Goal: Task Accomplishment & Management: Use online tool/utility

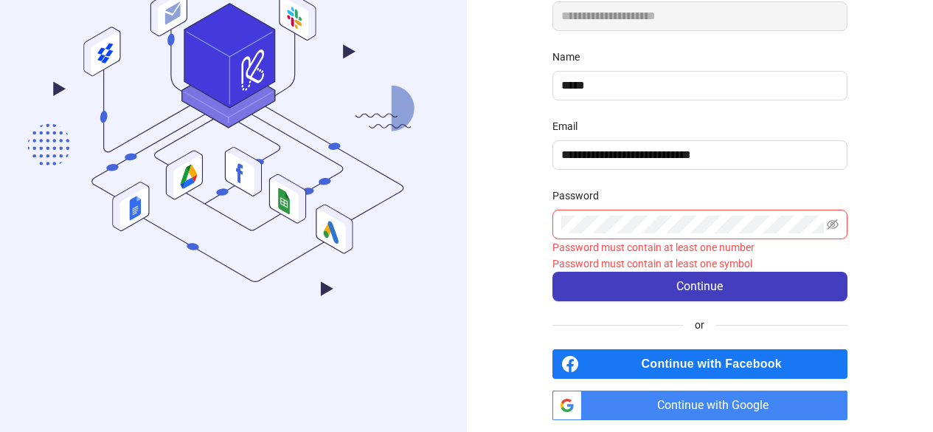
scroll to position [221, 0]
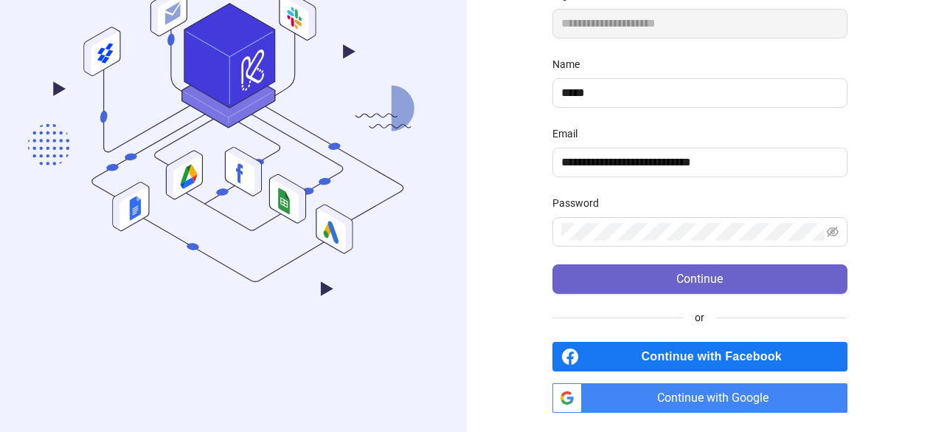
click at [683, 272] on span "Continue" at bounding box center [700, 278] width 46 height 13
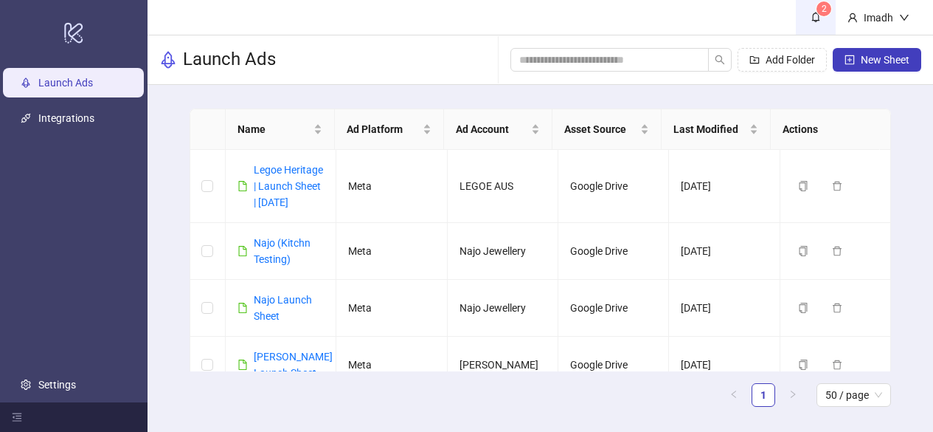
click at [817, 17] on icon "bell" at bounding box center [816, 17] width 10 height 10
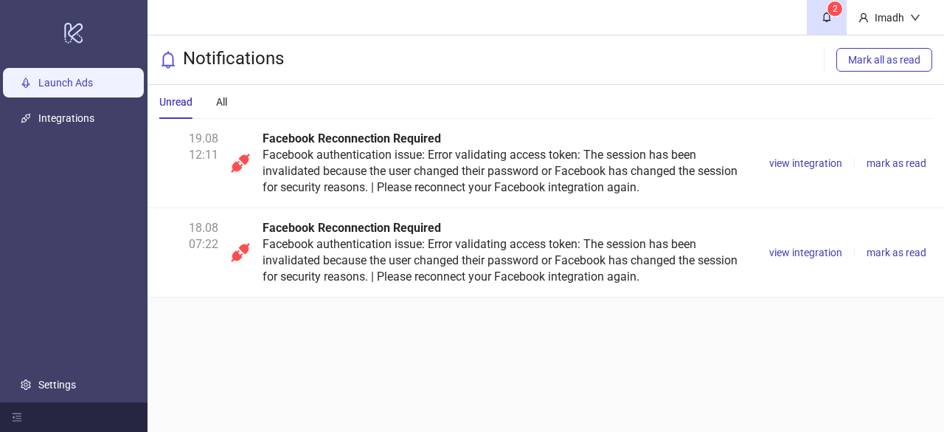
click at [88, 89] on link "Launch Ads" at bounding box center [65, 83] width 55 height 12
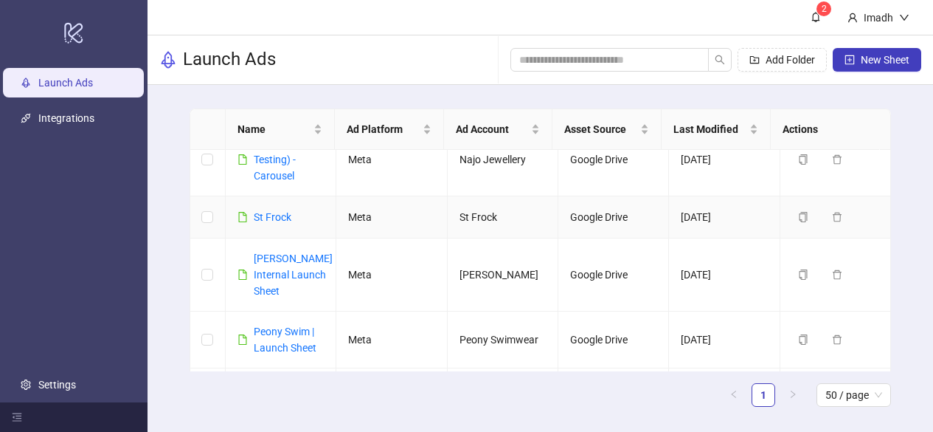
scroll to position [369, 0]
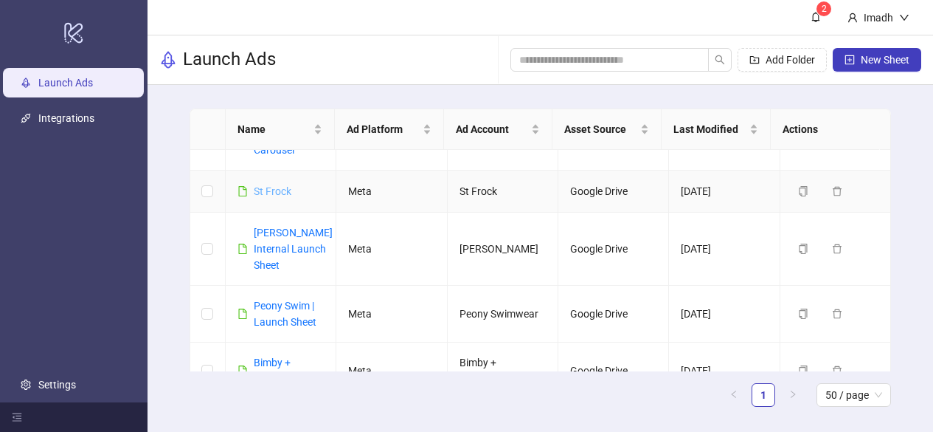
click at [274, 197] on link "St Frock" at bounding box center [273, 191] width 38 height 12
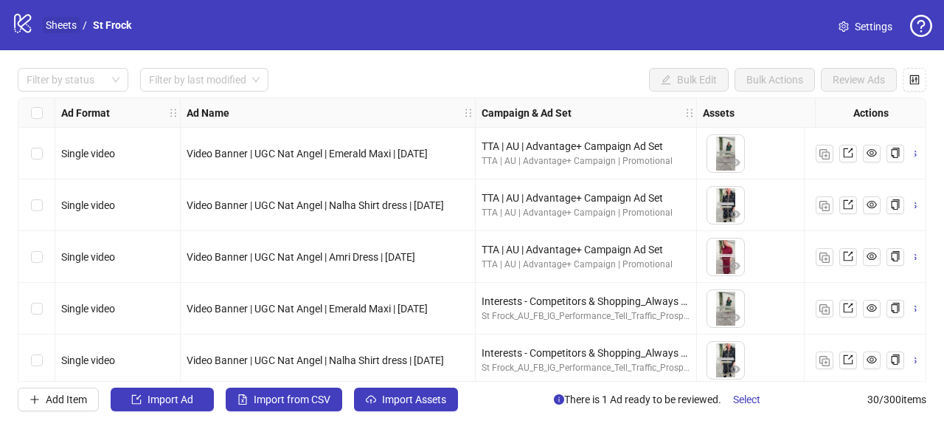
click at [69, 24] on link "Sheets" at bounding box center [61, 25] width 37 height 16
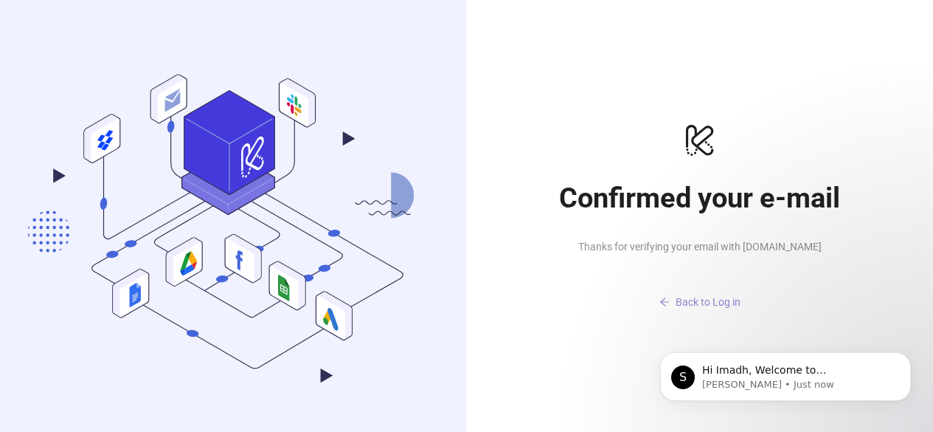
click at [713, 300] on span "Back to Log in" at bounding box center [708, 302] width 65 height 12
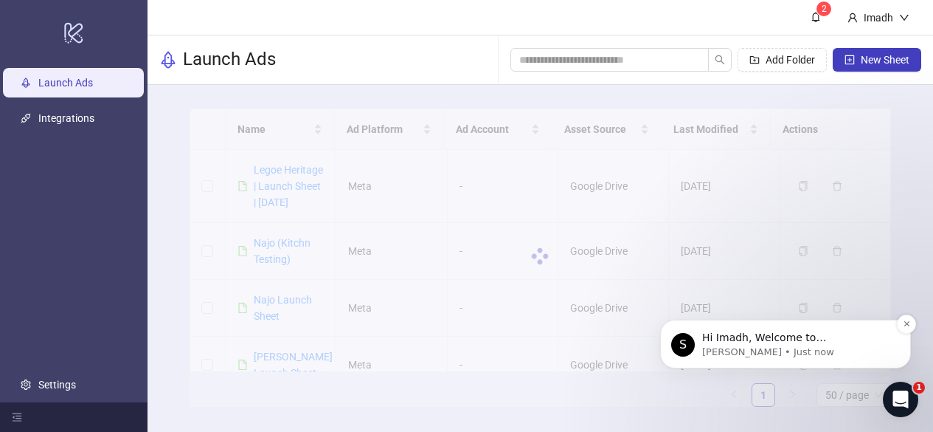
click at [797, 345] on p "[PERSON_NAME] • Just now" at bounding box center [797, 351] width 190 height 13
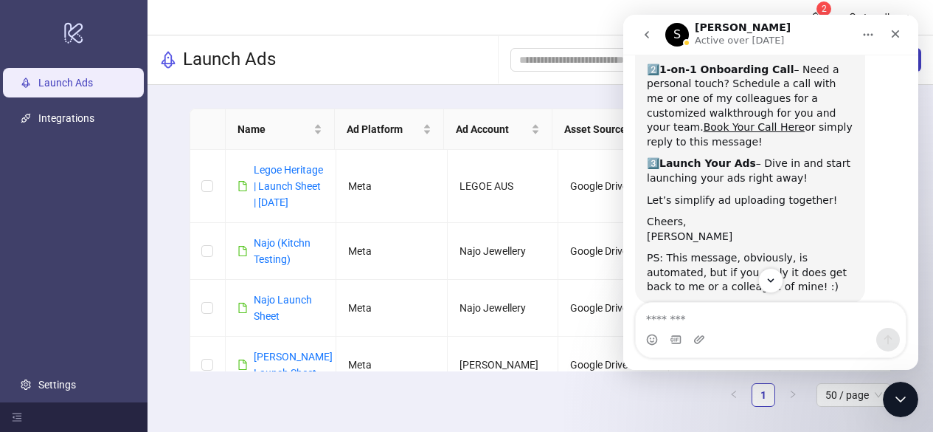
scroll to position [208, 0]
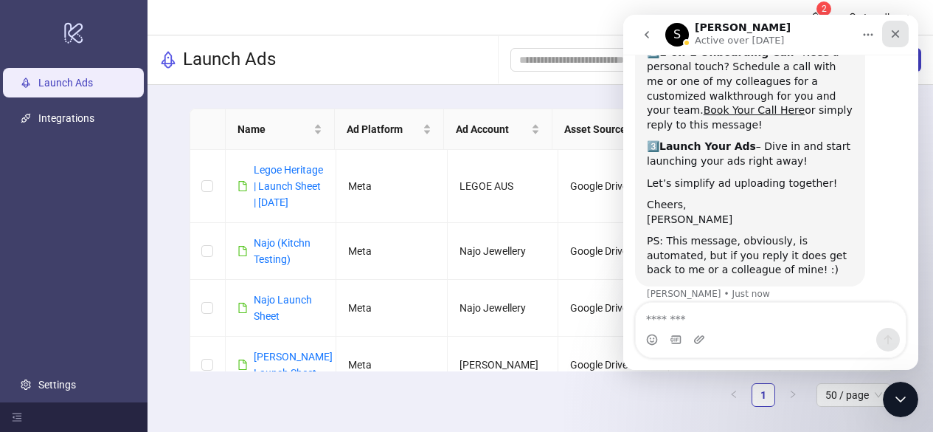
click at [895, 36] on icon "Close" at bounding box center [896, 34] width 12 height 12
